Goal: Contribute content: Add original content to the website for others to see

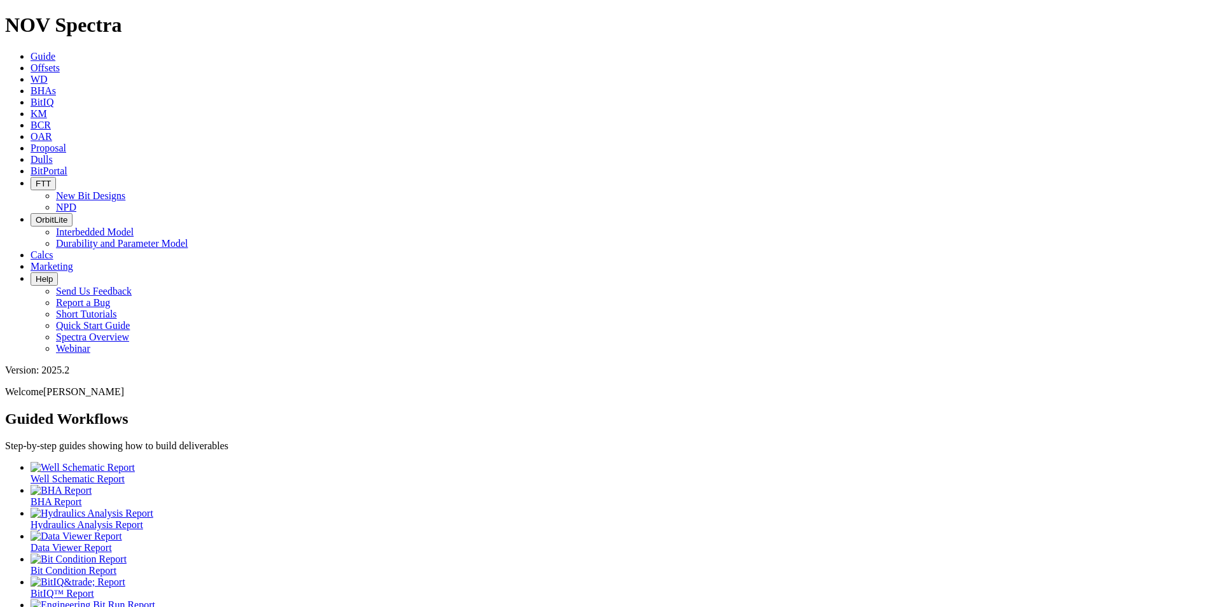
click at [53, 154] on span "Dulls" at bounding box center [42, 159] width 22 height 11
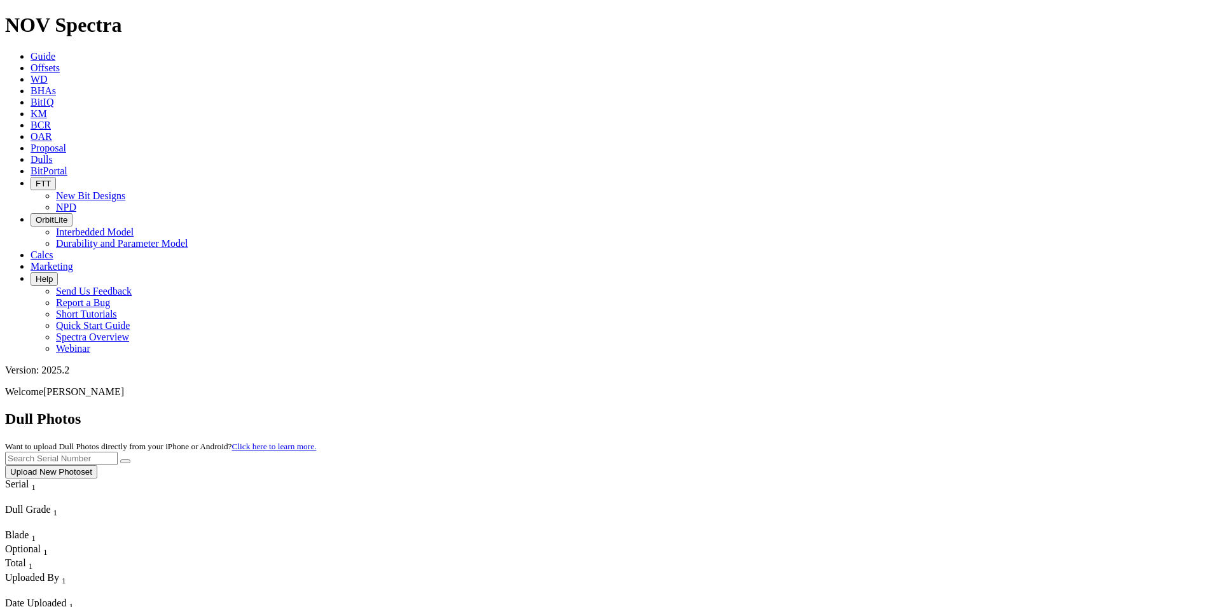
click at [97, 465] on button "Upload New Photoset" at bounding box center [51, 471] width 92 height 13
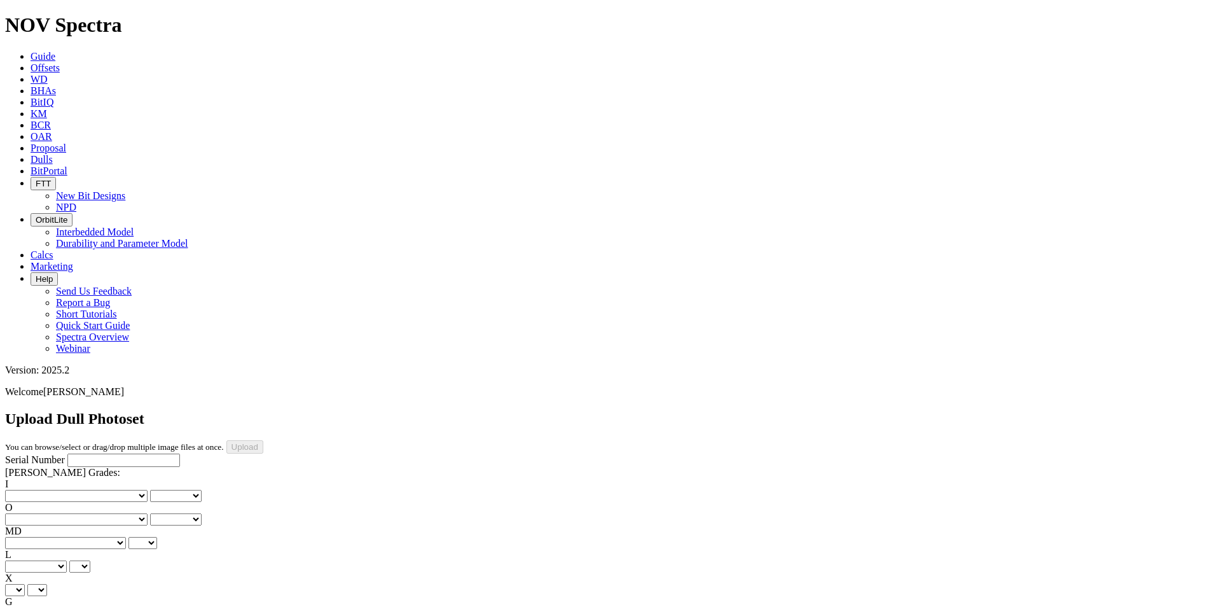
scroll to position [278, 0]
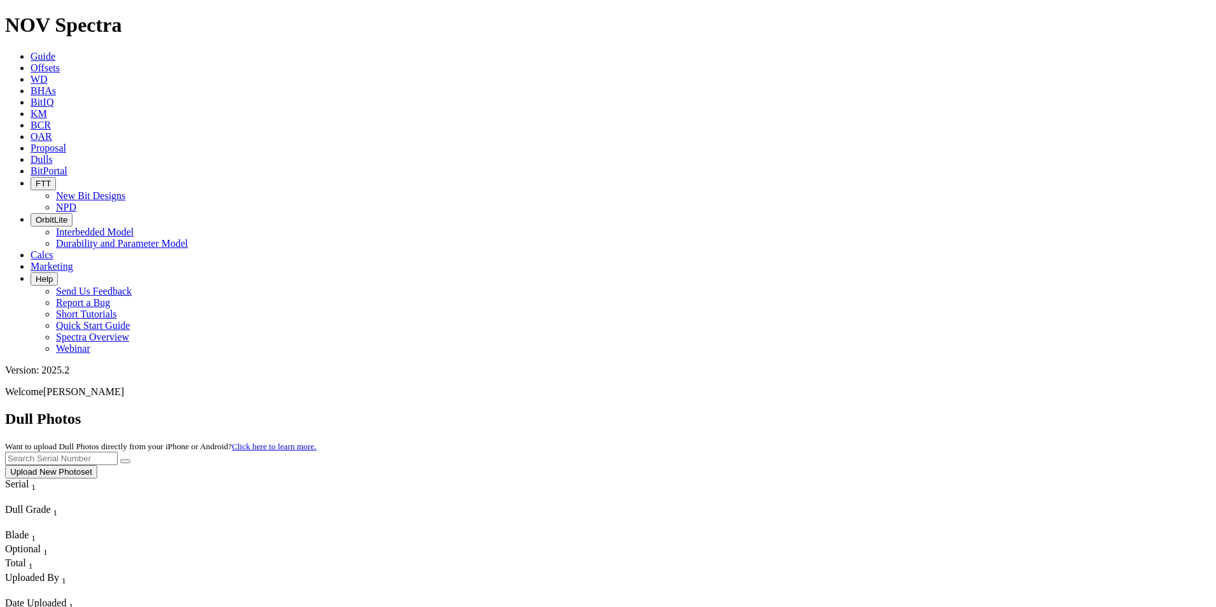
click at [97, 465] on button "Upload New Photoset" at bounding box center [51, 471] width 92 height 13
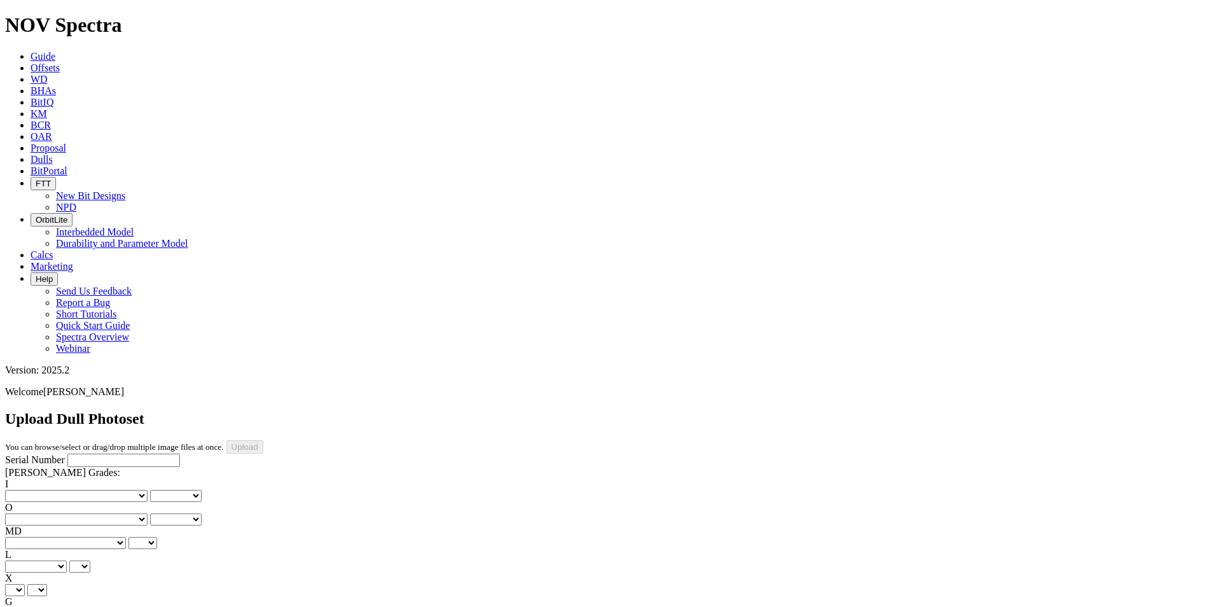
scroll to position [278, 0]
